Goal: Find specific fact: Find specific fact

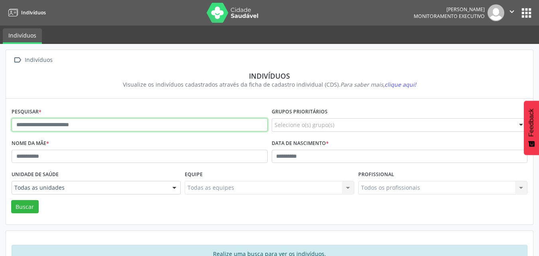
click at [70, 124] on input "text" at bounding box center [140, 125] width 256 height 14
click at [189, 128] on input "text" at bounding box center [140, 125] width 256 height 14
type input "**********"
click at [11, 200] on button "Buscar" at bounding box center [25, 207] width 28 height 14
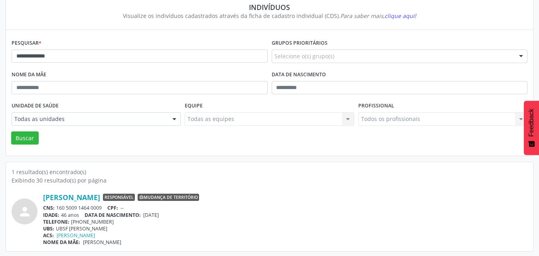
scroll to position [70, 0]
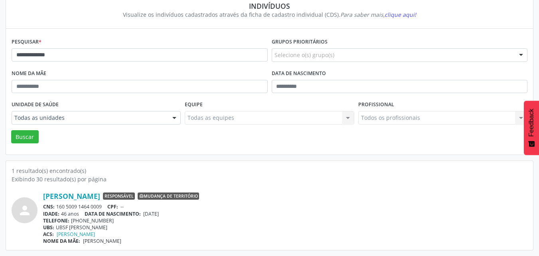
drag, startPoint x: 100, startPoint y: 204, endPoint x: 60, endPoint y: 203, distance: 40.7
click at [60, 203] on div "[PERSON_NAME] Responsável Mudança de território CNS: 160 5009 1464 0009 CPF: --…" at bounding box center [285, 217] width 484 height 53
click at [105, 205] on div "CNS: 160 5009 1464 0009 CPF: --" at bounding box center [285, 206] width 484 height 7
drag, startPoint x: 104, startPoint y: 206, endPoint x: 58, endPoint y: 207, distance: 45.9
click at [58, 207] on div "CNS: 160 5009 1464 0009 CPF: --" at bounding box center [285, 206] width 484 height 7
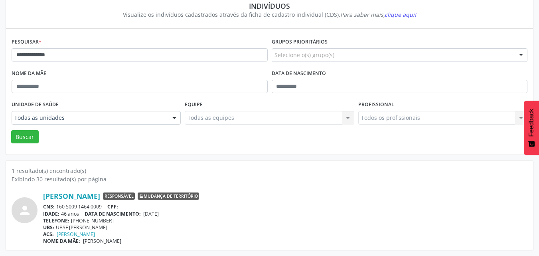
copy div "160 5009 1464 0009"
